Goal: Find specific page/section: Find specific page/section

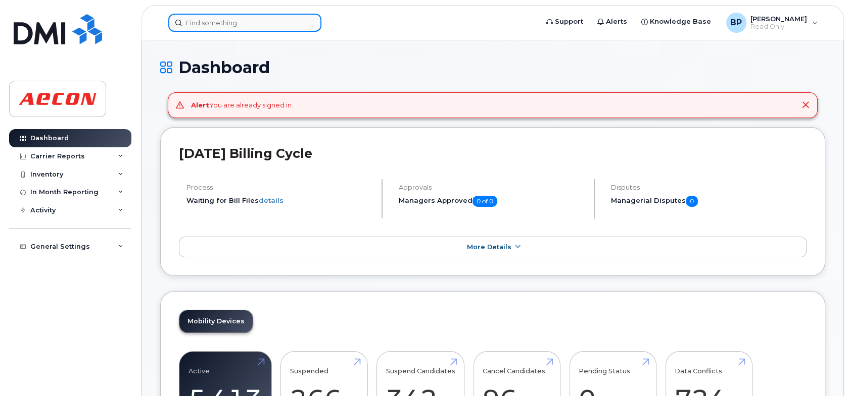
click at [210, 22] on input at bounding box center [244, 23] width 153 height 18
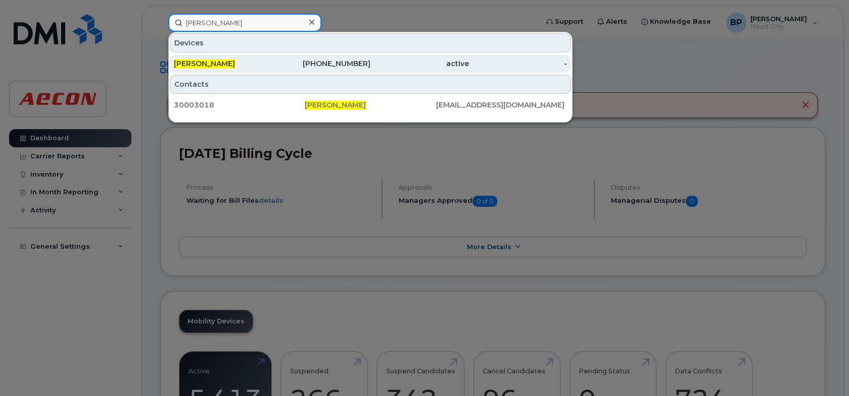
type input "[PERSON_NAME]"
click at [239, 59] on div "[PERSON_NAME]" at bounding box center [223, 64] width 98 height 10
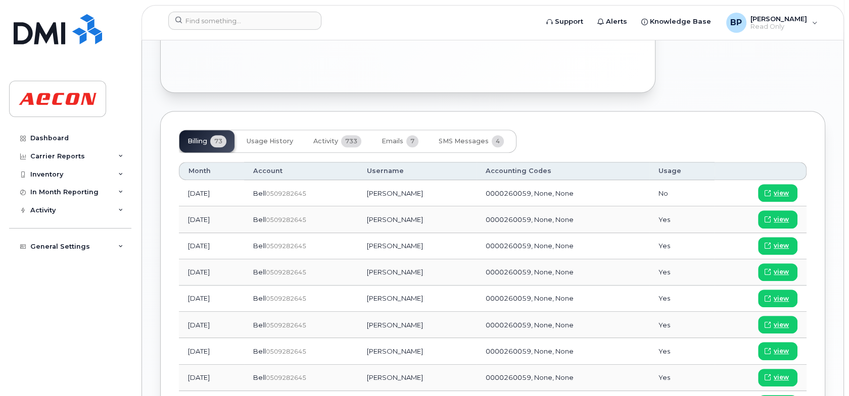
scroll to position [707, 0]
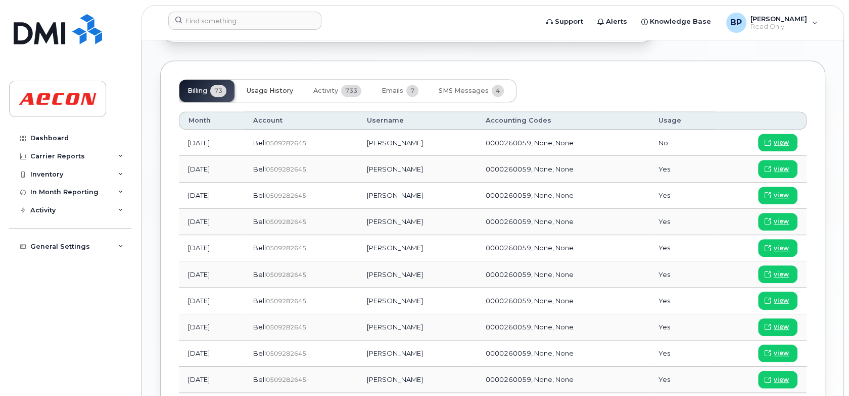
click at [273, 87] on span "Usage History" at bounding box center [269, 91] width 46 height 8
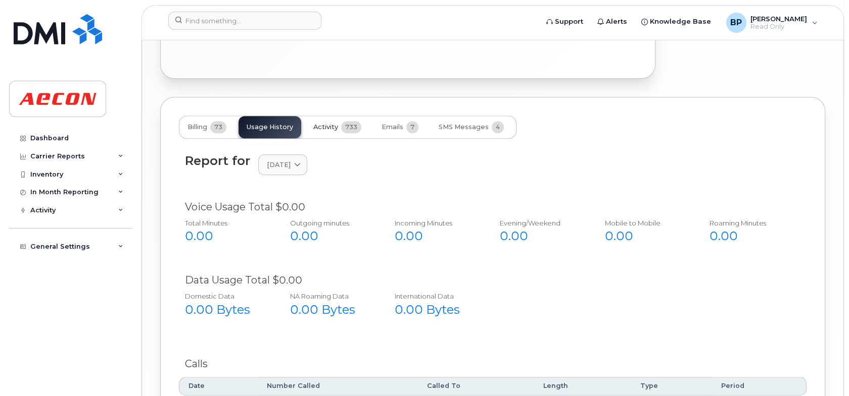
click at [324, 124] on span "Activity" at bounding box center [325, 127] width 25 height 8
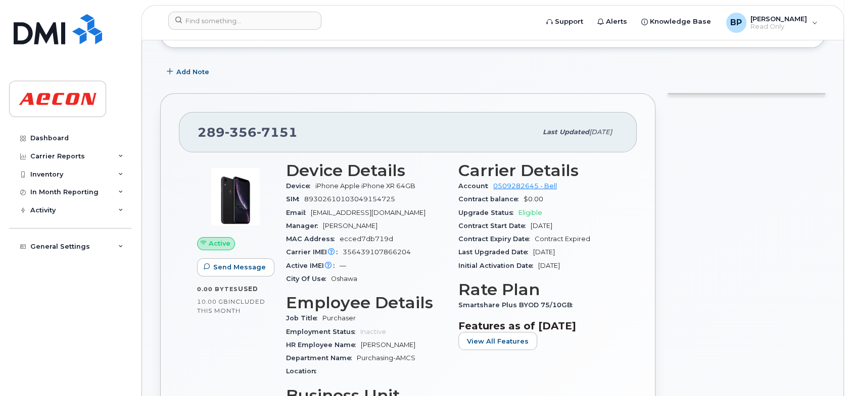
scroll to position [152, 0]
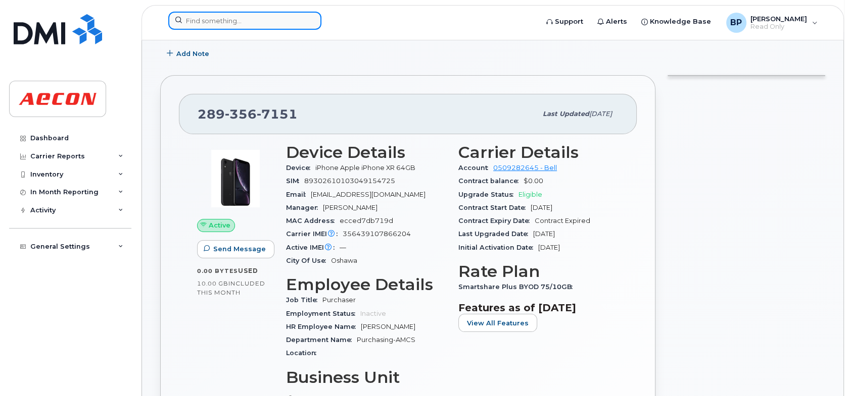
click at [211, 16] on input at bounding box center [244, 21] width 153 height 18
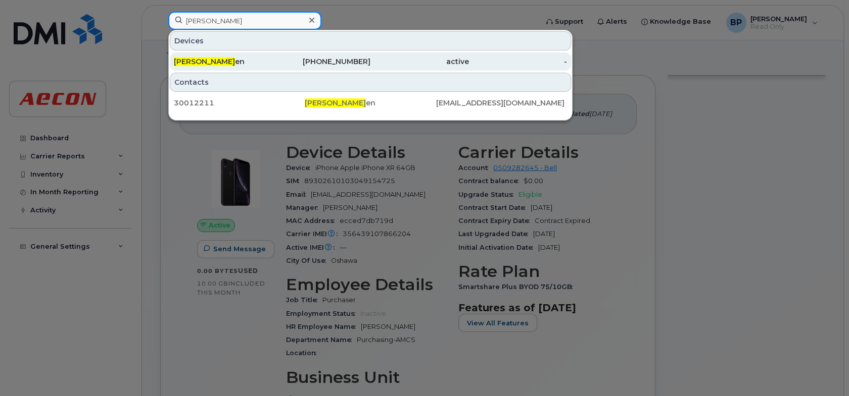
type input "robin mccu"
click at [233, 63] on div "Robin Mccu en" at bounding box center [223, 62] width 98 height 10
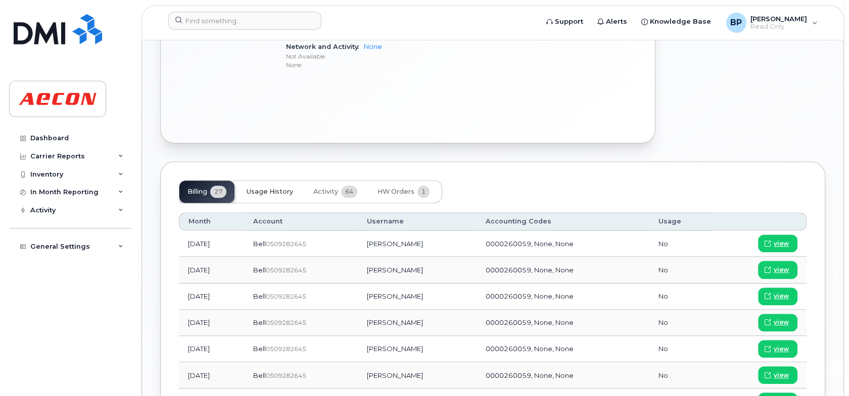
click at [283, 186] on button "Usage History" at bounding box center [269, 192] width 63 height 22
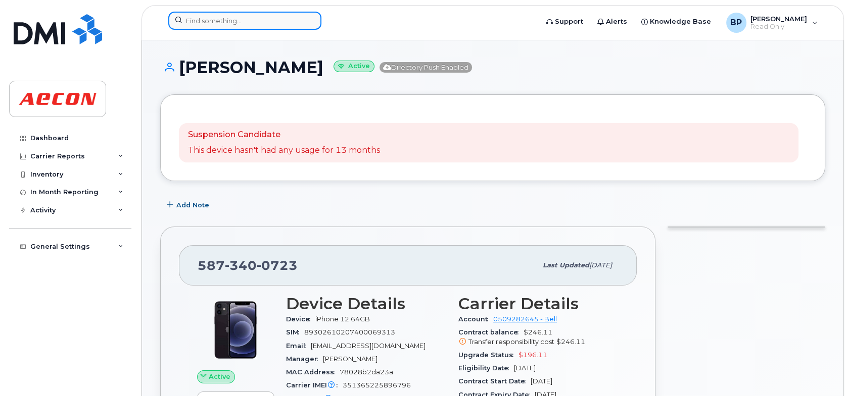
click at [293, 25] on input at bounding box center [244, 21] width 153 height 18
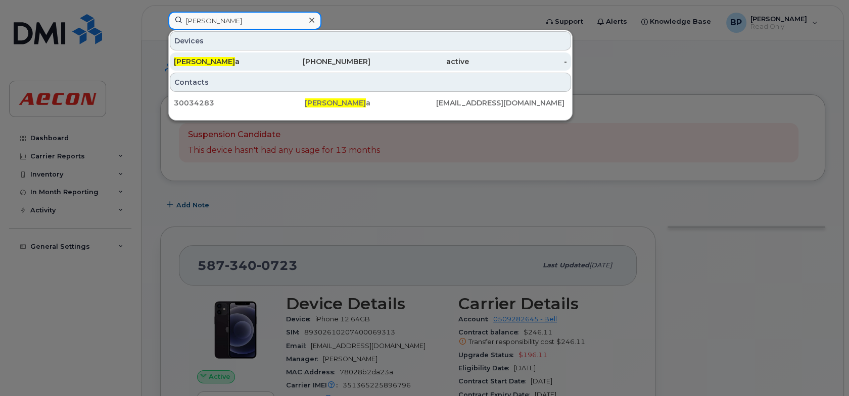
type input "brian veenem"
click at [215, 64] on span "Brian Veenem" at bounding box center [204, 61] width 61 height 9
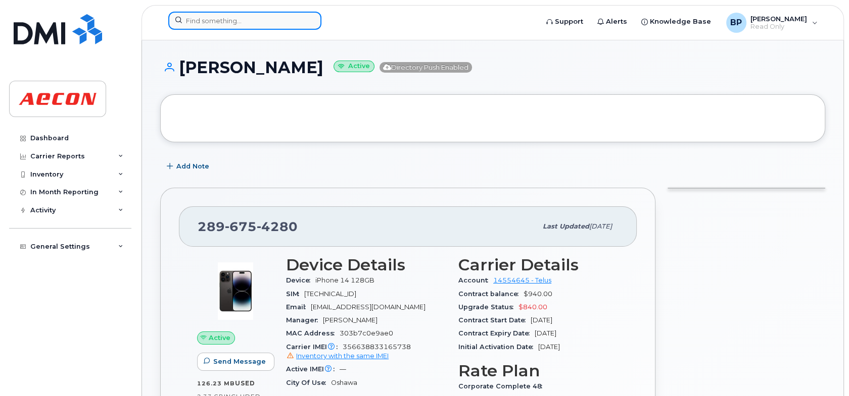
click at [215, 15] on input at bounding box center [244, 21] width 153 height 18
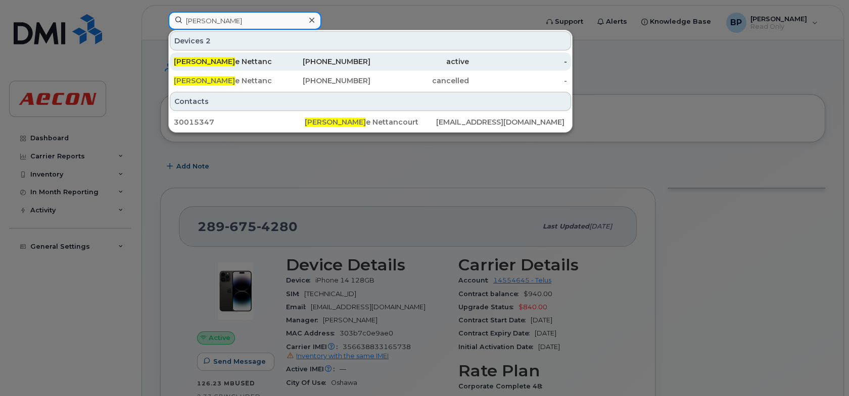
type input "xavier d"
click at [243, 66] on div "Xavier D e Nettancourt" at bounding box center [223, 62] width 98 height 10
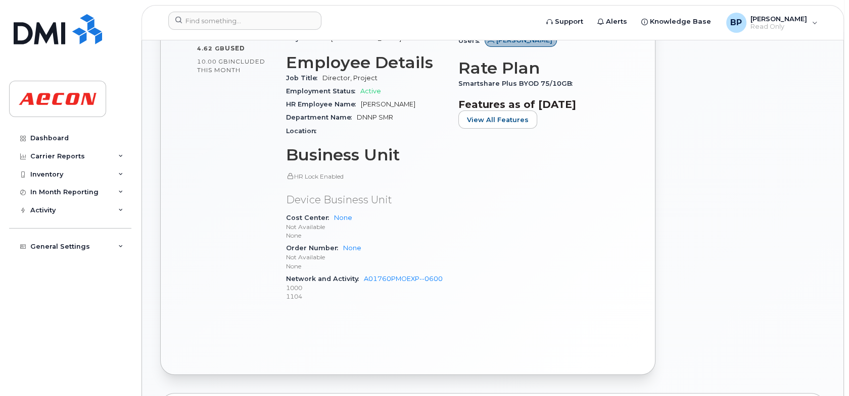
scroll to position [354, 0]
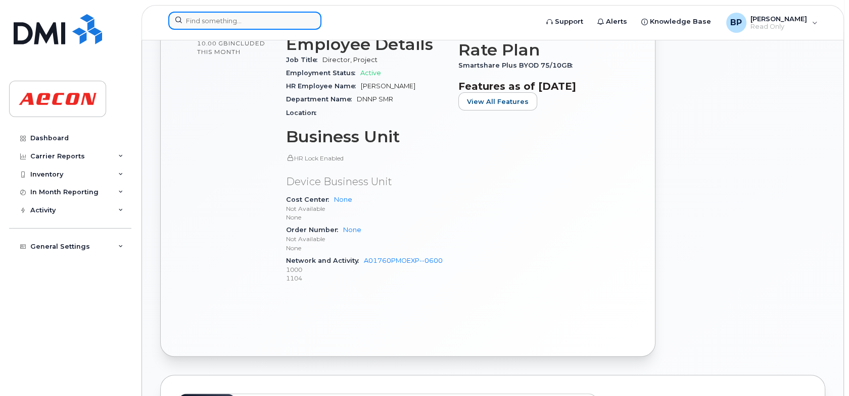
click at [252, 21] on input at bounding box center [244, 21] width 153 height 18
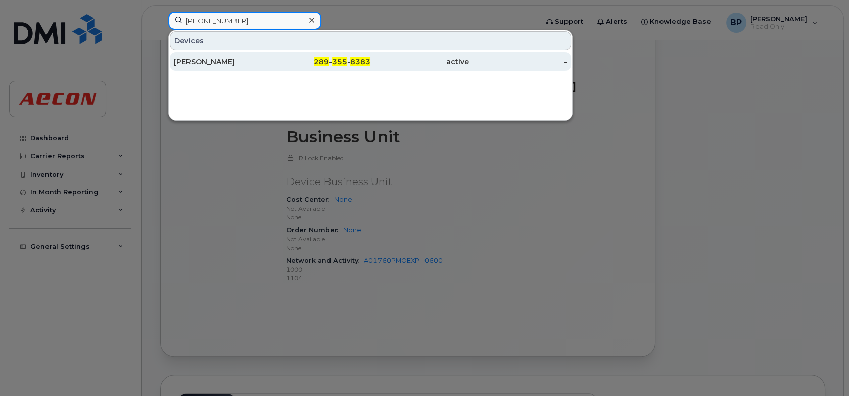
type input "289 355 8383"
click at [267, 65] on div "Ben Durrer" at bounding box center [223, 62] width 98 height 10
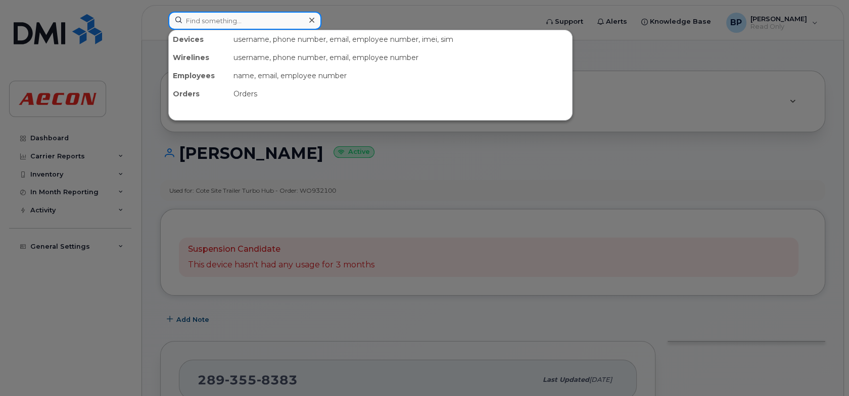
click at [225, 23] on input at bounding box center [244, 21] width 153 height 18
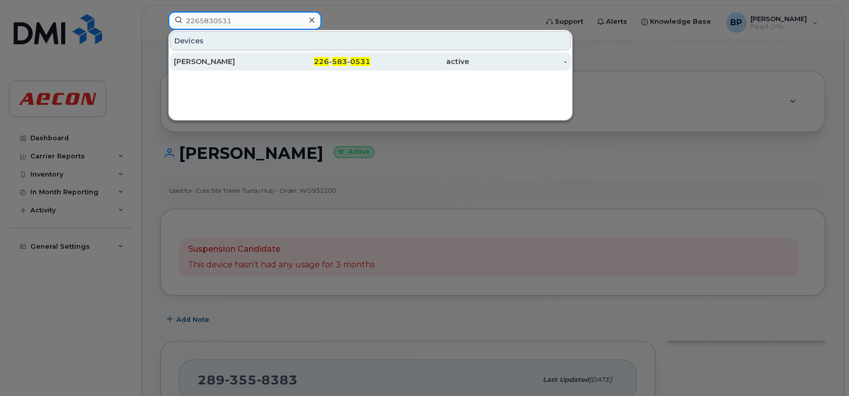
type input "2265830531"
click at [229, 58] on div "Devendra Trivedi" at bounding box center [223, 62] width 98 height 10
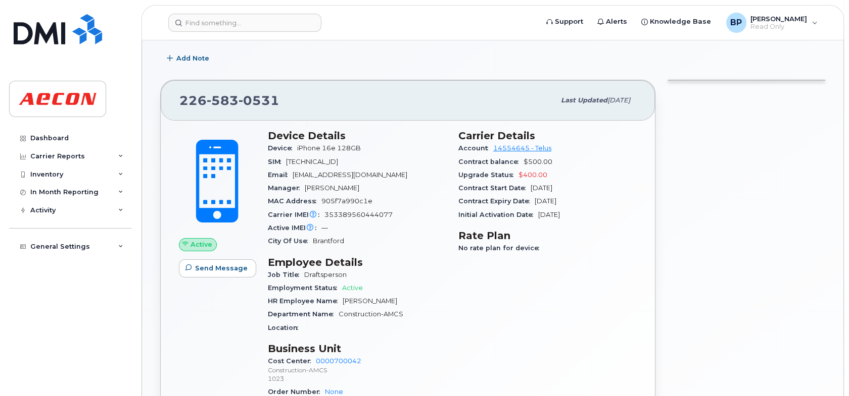
scroll to position [404, 0]
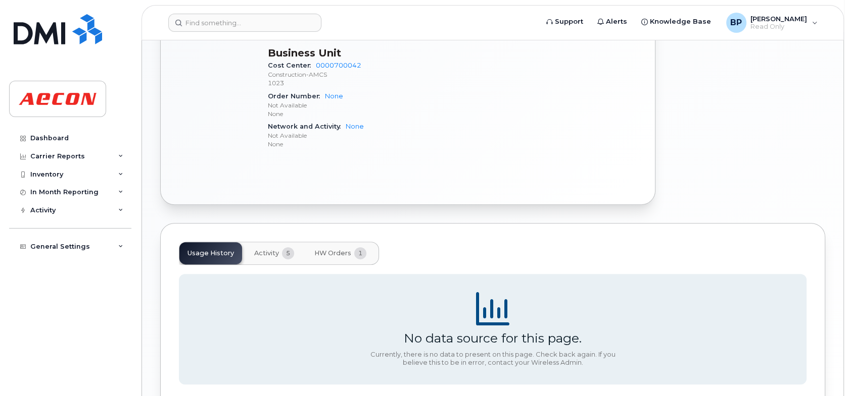
click at [269, 253] on span "Activity" at bounding box center [266, 254] width 25 height 8
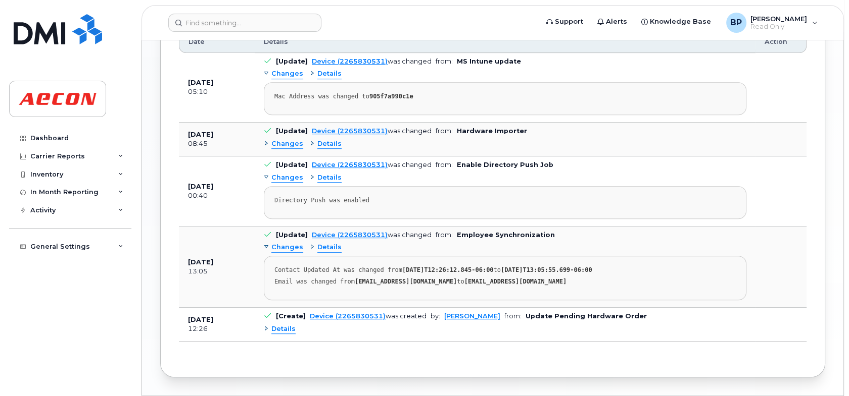
scroll to position [657, 0]
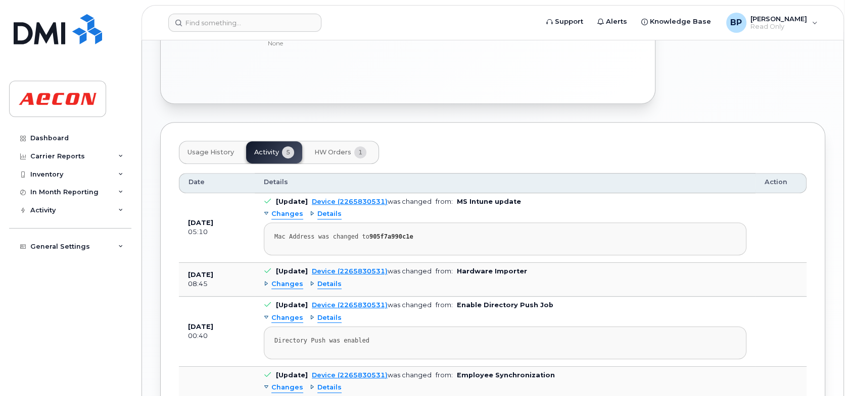
click at [334, 152] on span "HW Orders" at bounding box center [332, 152] width 37 height 8
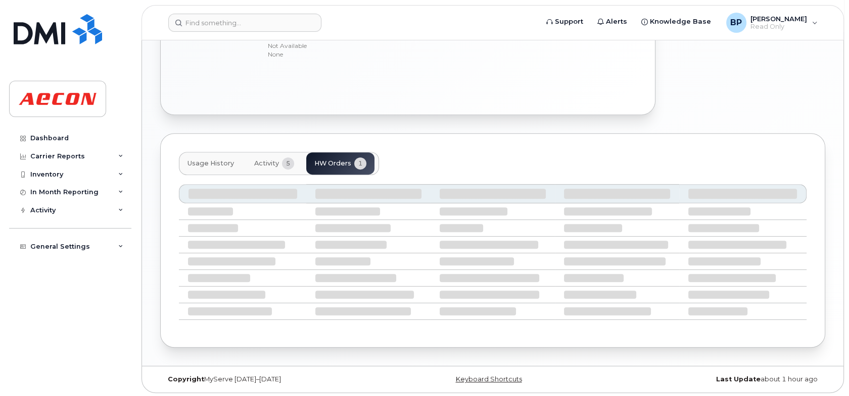
scroll to position [421, 0]
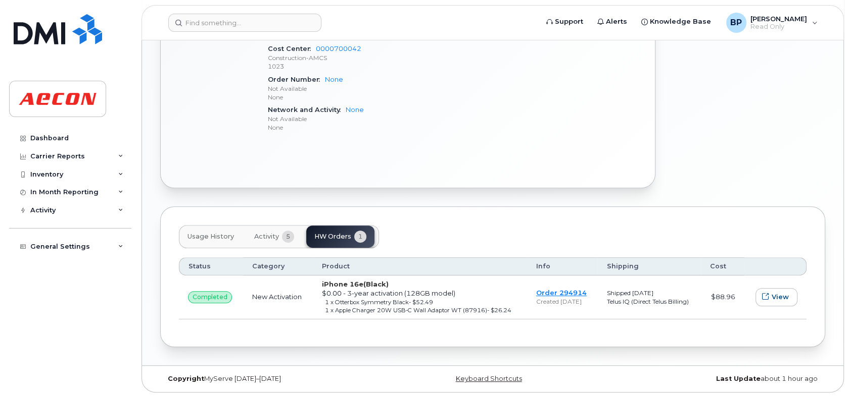
click at [211, 233] on span "Usage History" at bounding box center [210, 237] width 46 height 8
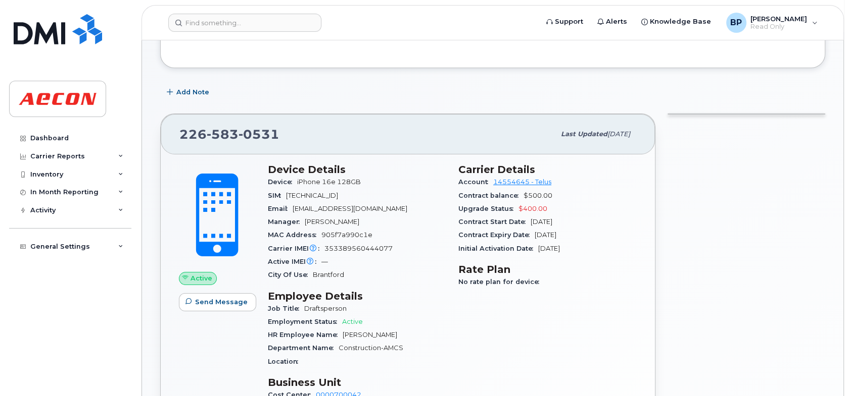
scroll to position [0, 0]
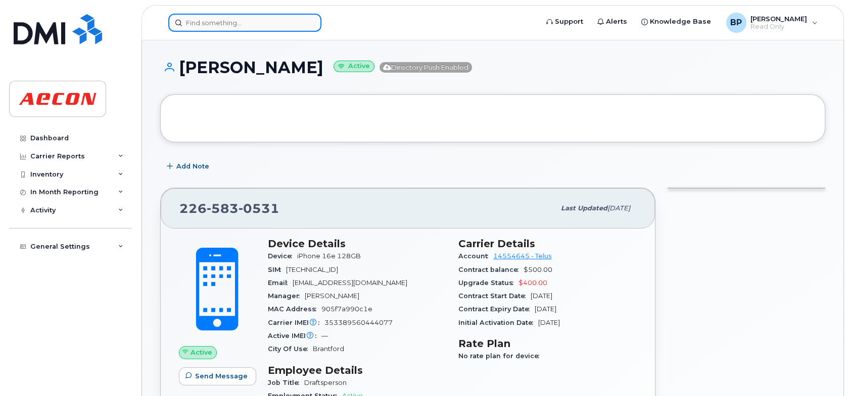
click at [267, 29] on input at bounding box center [244, 23] width 153 height 18
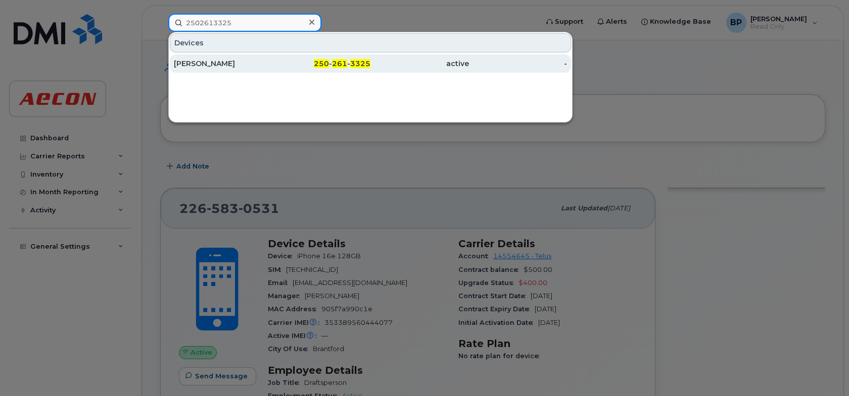
type input "2502613325"
click at [247, 64] on div "John Webb" at bounding box center [223, 64] width 98 height 10
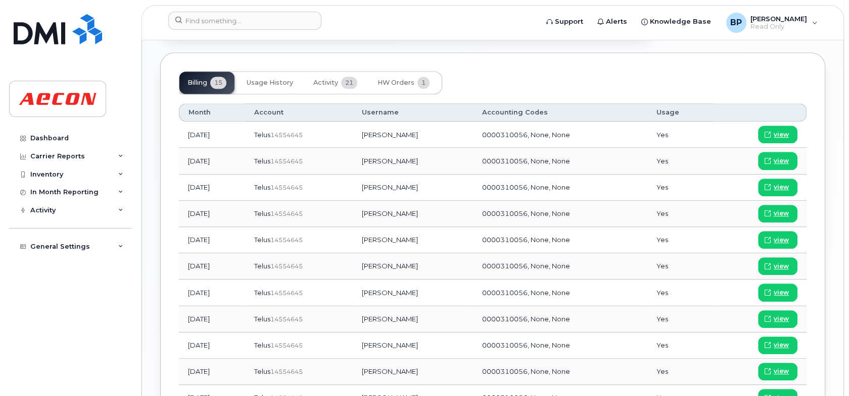
scroll to position [657, 0]
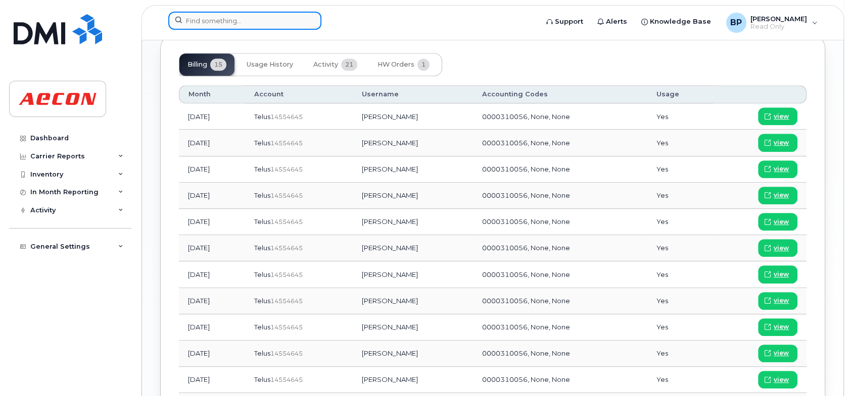
click at [228, 21] on input at bounding box center [244, 21] width 153 height 18
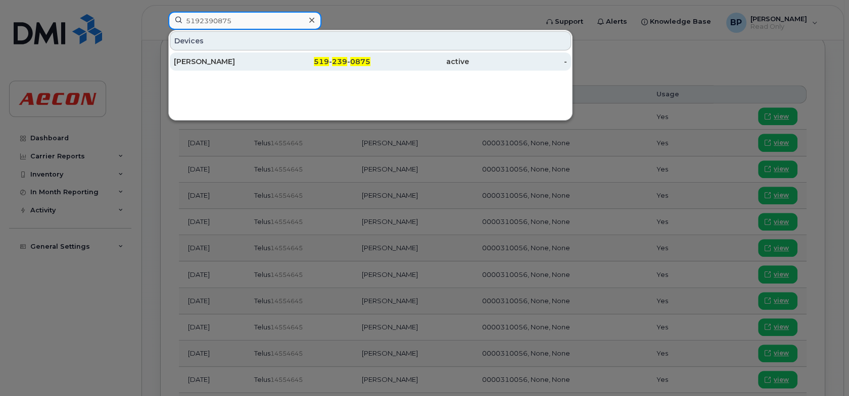
type input "5192390875"
click at [260, 58] on div "Marc Bambach" at bounding box center [223, 62] width 98 height 10
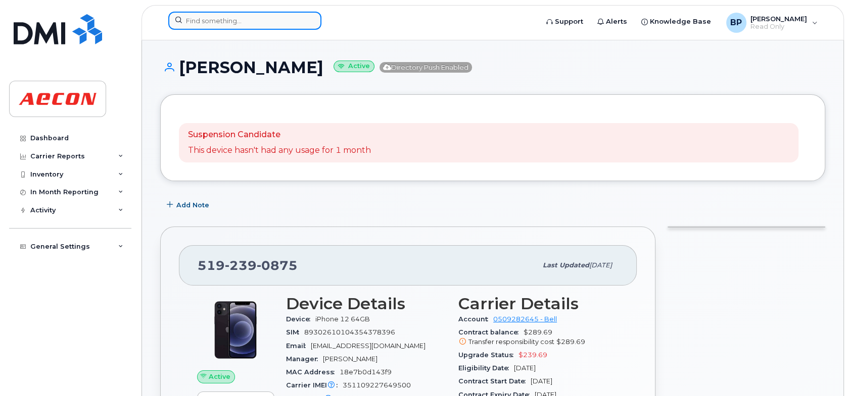
click at [209, 22] on input at bounding box center [244, 21] width 153 height 18
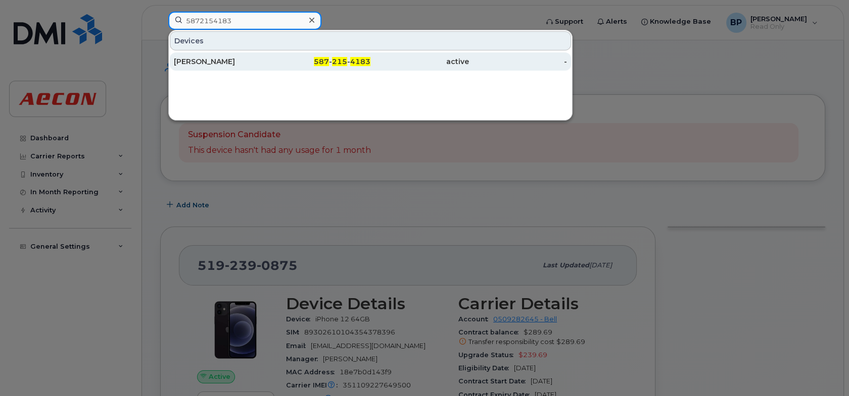
type input "5872154183"
click at [229, 57] on div "Michael Ward" at bounding box center [223, 62] width 98 height 10
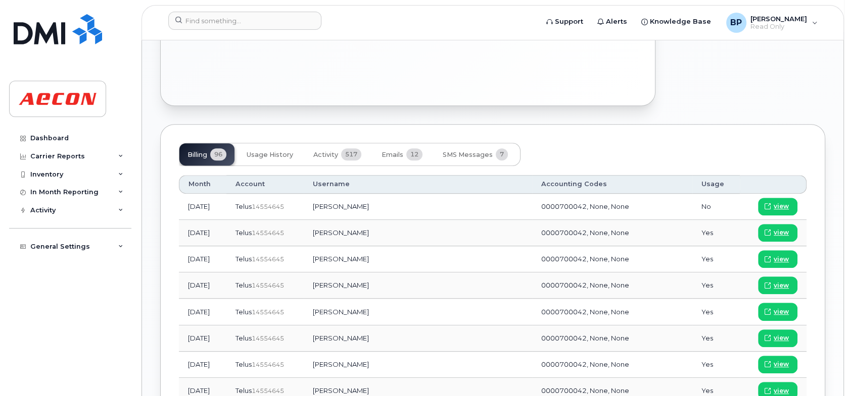
scroll to position [707, 0]
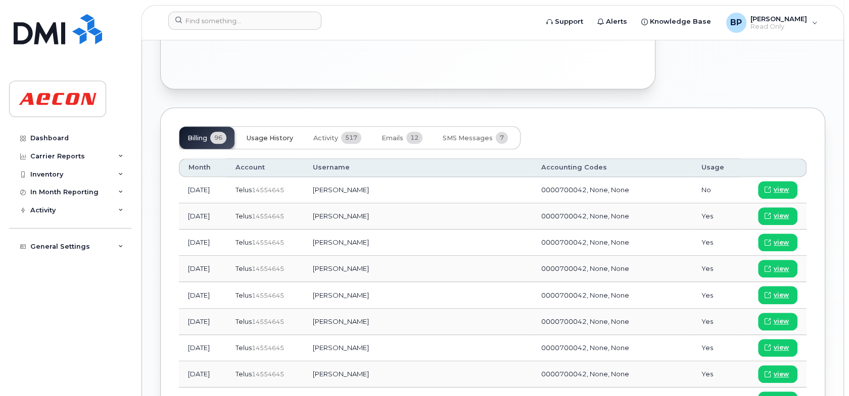
click at [265, 134] on span "Usage History" at bounding box center [269, 138] width 46 height 8
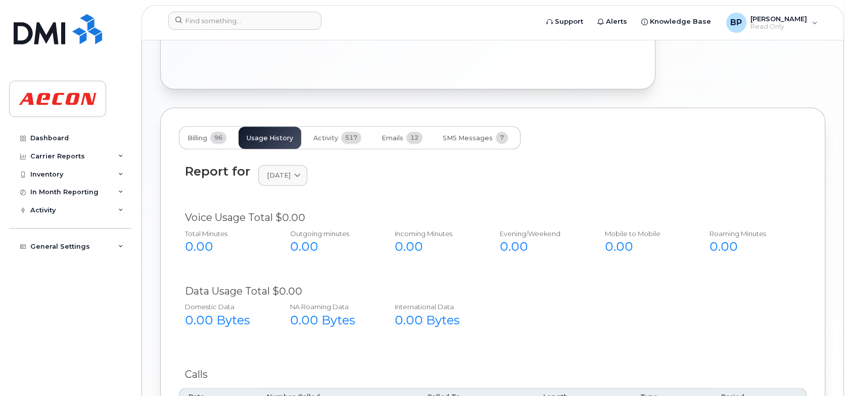
scroll to position [758, 0]
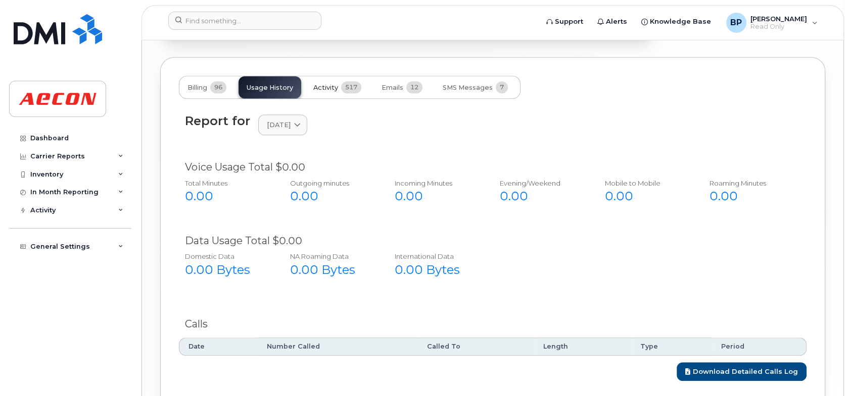
click at [333, 84] on span "Activity" at bounding box center [325, 88] width 25 height 8
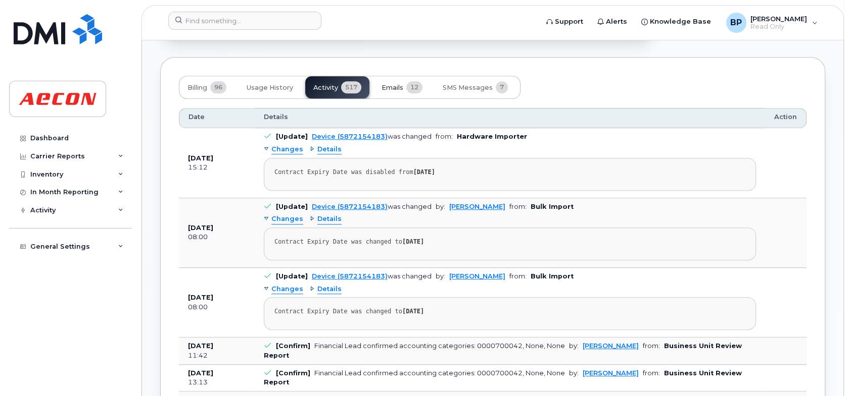
click at [390, 90] on button "Emails 12" at bounding box center [401, 87] width 57 height 22
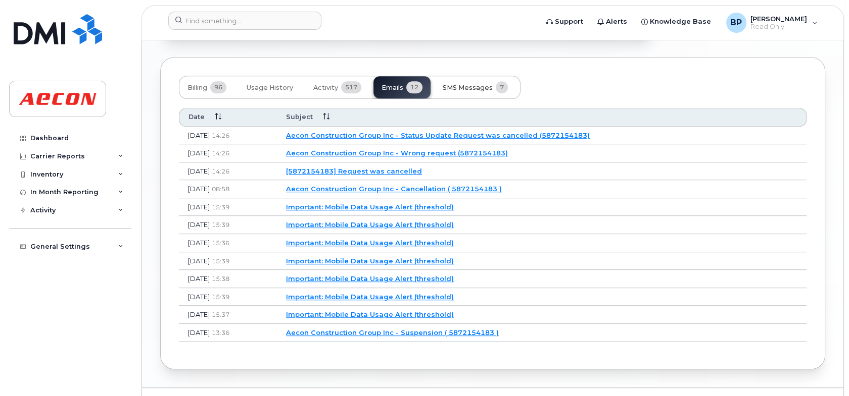
click at [467, 86] on span "SMS Messages" at bounding box center [467, 88] width 50 height 8
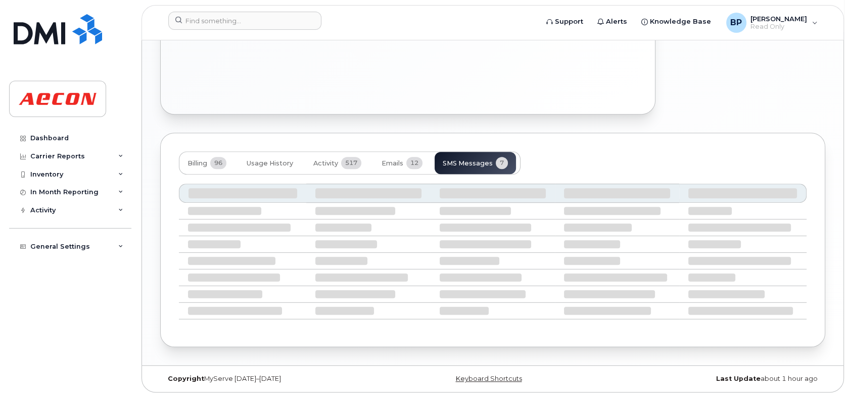
scroll to position [756, 0]
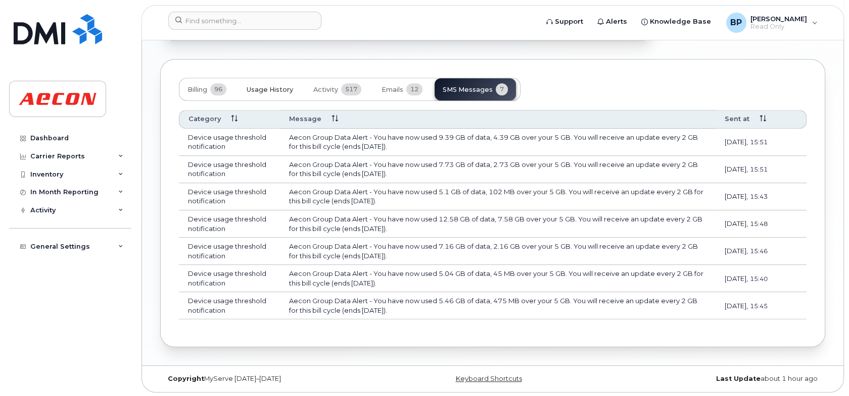
click at [278, 89] on span "Usage History" at bounding box center [269, 90] width 46 height 8
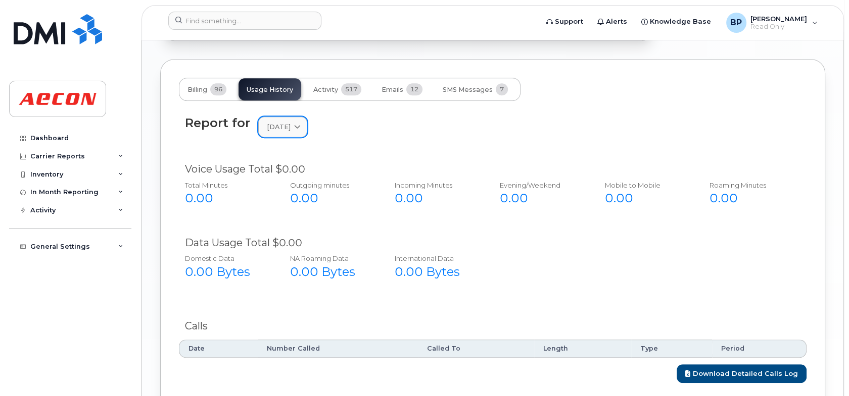
click at [298, 125] on div "July 2025" at bounding box center [283, 127] width 32 height 10
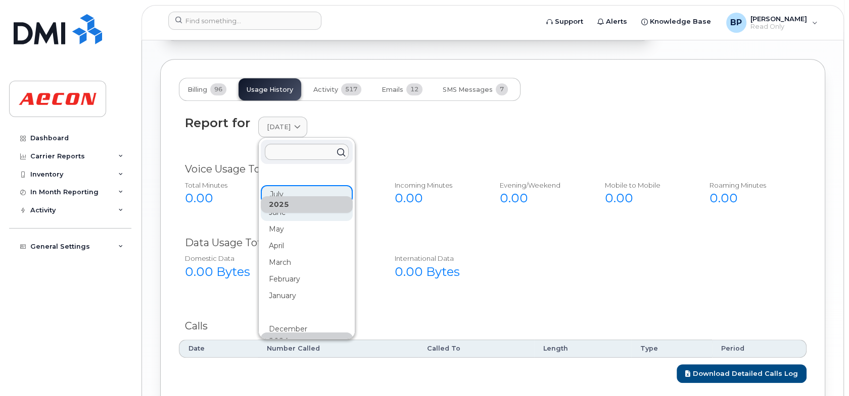
click at [279, 212] on div "June" at bounding box center [307, 213] width 92 height 17
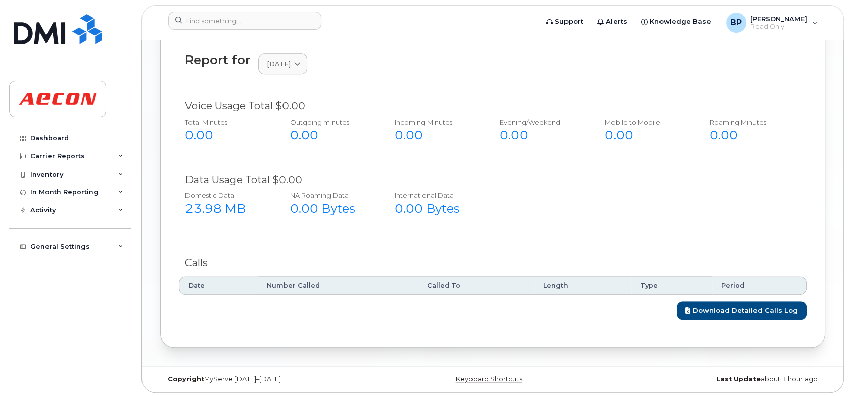
scroll to position [768, 0]
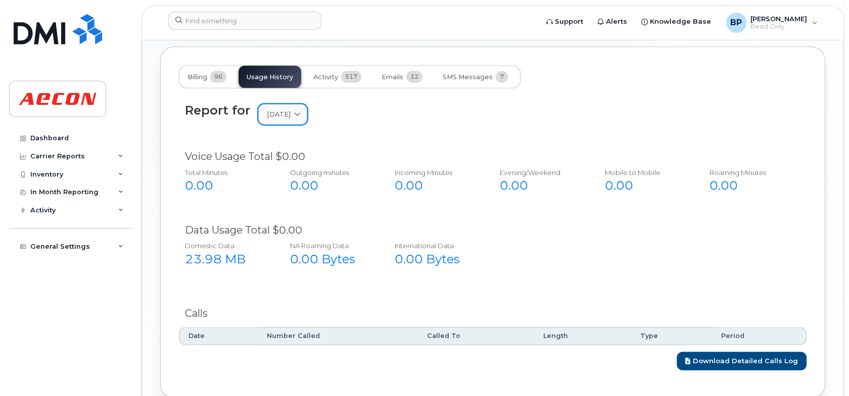
click at [301, 113] on icon at bounding box center [297, 114] width 7 height 7
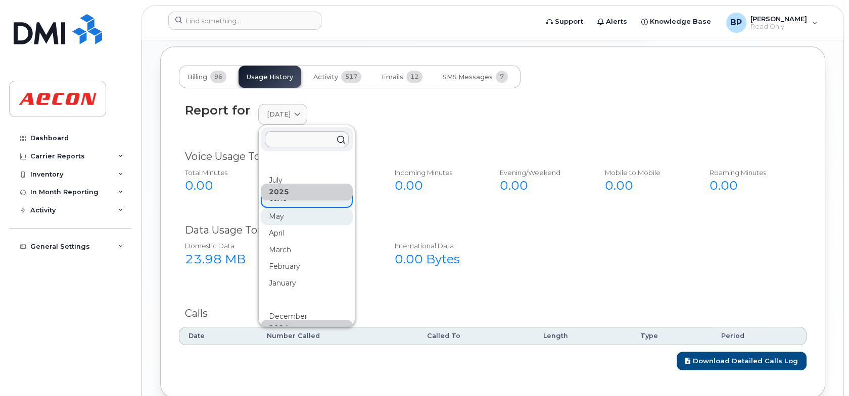
click at [276, 217] on div "May" at bounding box center [307, 217] width 92 height 17
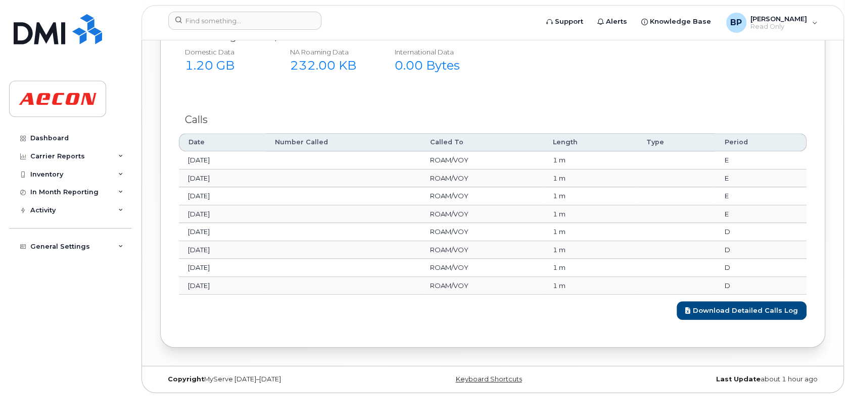
scroll to position [659, 0]
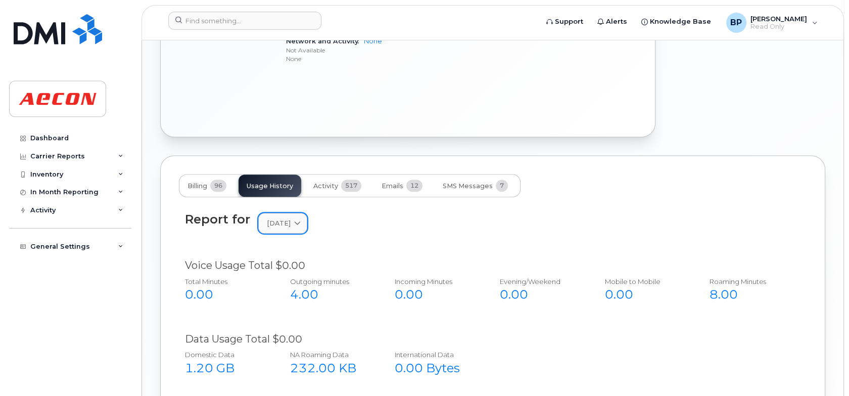
click at [290, 226] on span "May 2025" at bounding box center [279, 224] width 24 height 10
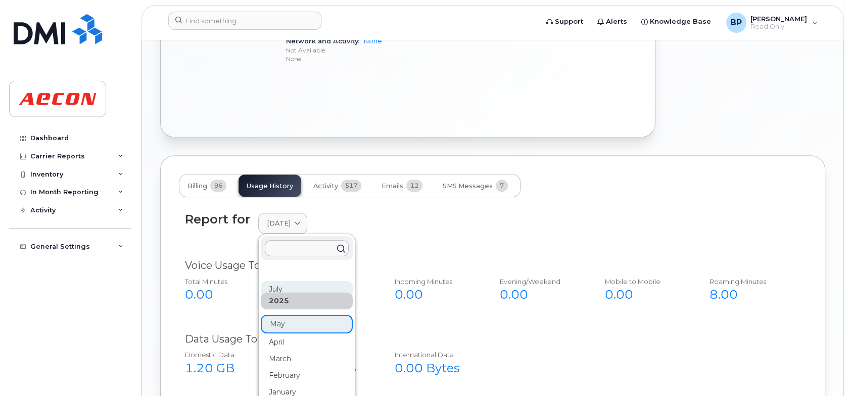
click at [273, 287] on div "July" at bounding box center [307, 289] width 92 height 17
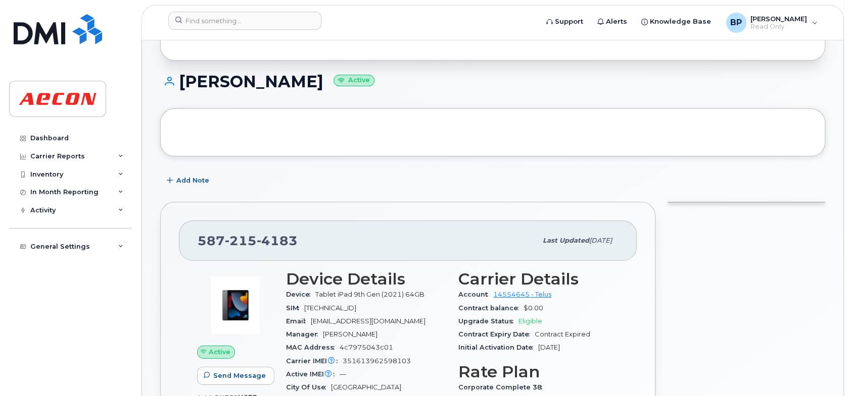
scroll to position [0, 0]
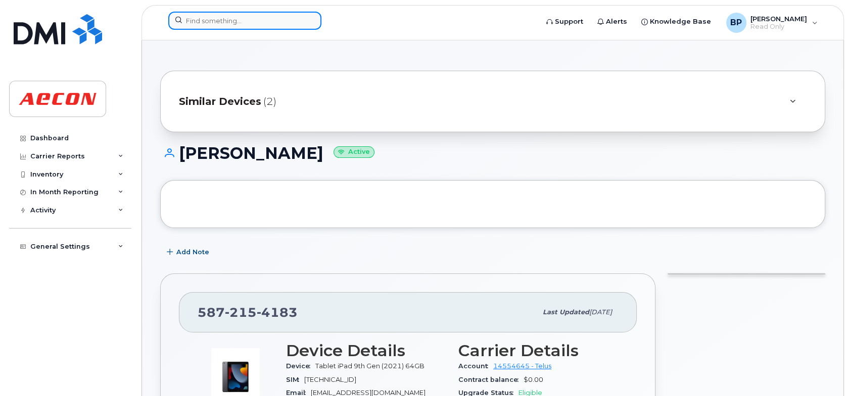
click at [265, 25] on input at bounding box center [244, 21] width 153 height 18
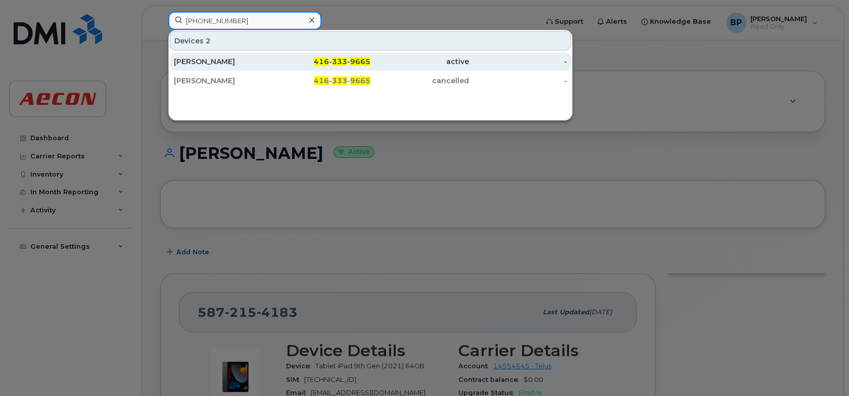
type input "416 333 9665"
click at [346, 69] on div "416 - 333 - 9665" at bounding box center [321, 62] width 98 height 18
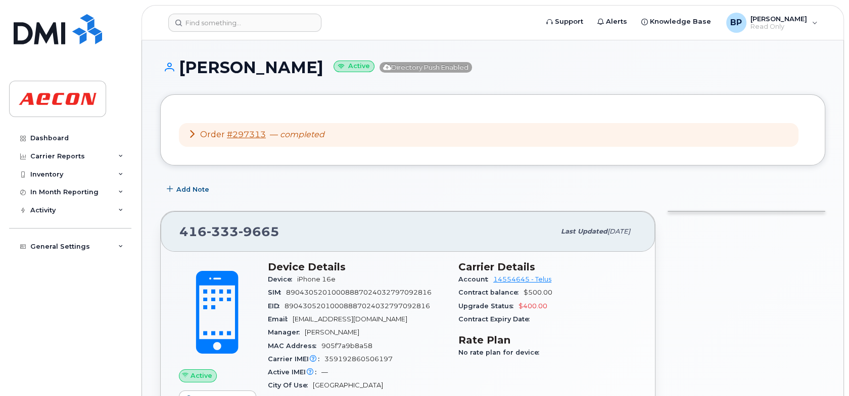
click at [394, 291] on span "89043052010008887024032797092816" at bounding box center [358, 293] width 145 height 8
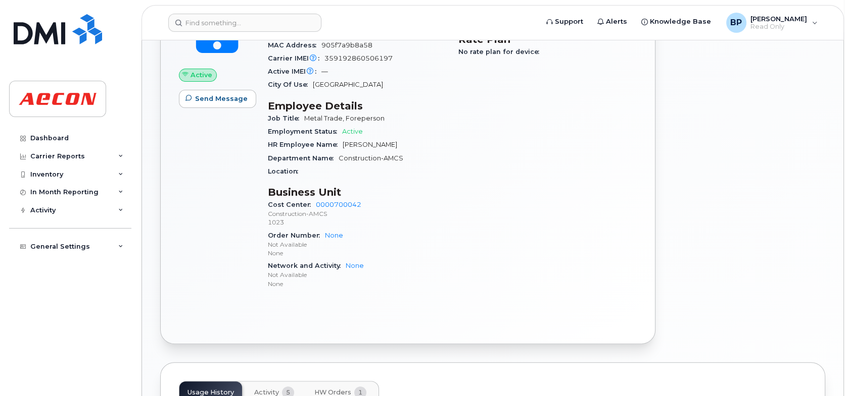
scroll to position [303, 0]
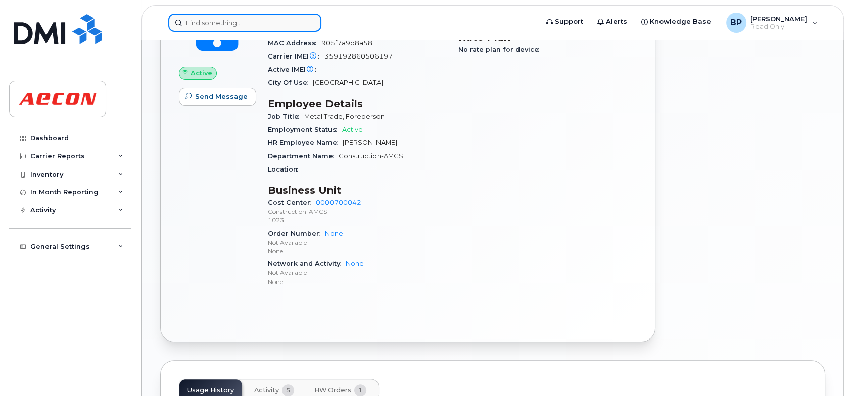
click at [203, 21] on input at bounding box center [244, 23] width 153 height 18
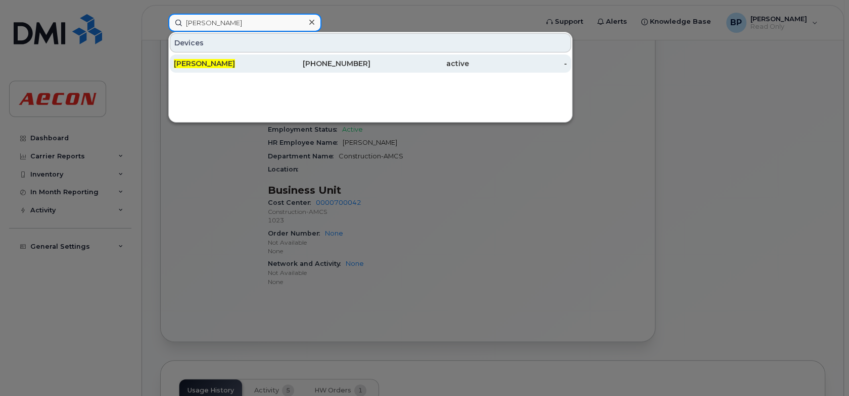
type input "[PERSON_NAME]"
click at [237, 62] on div "[PERSON_NAME]" at bounding box center [223, 64] width 98 height 10
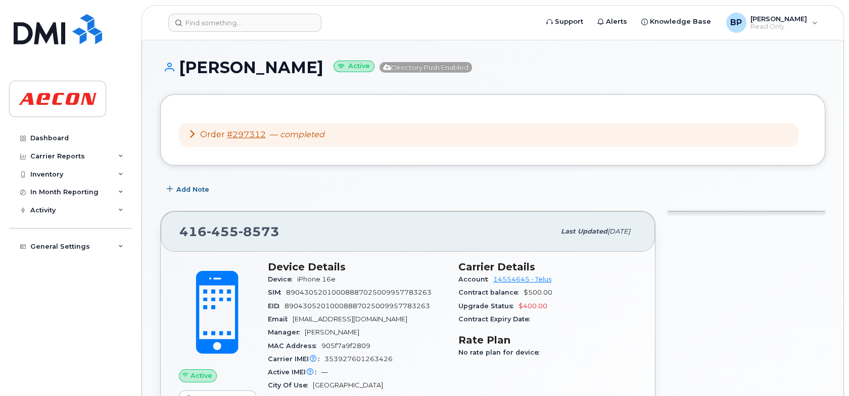
scroll to position [51, 0]
